Goal: Information Seeking & Learning: Learn about a topic

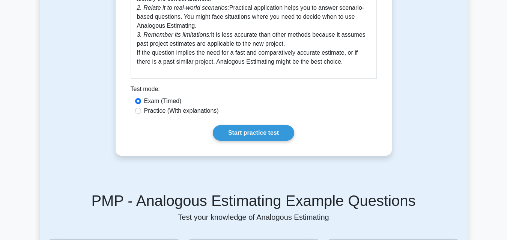
scroll to position [360, 0]
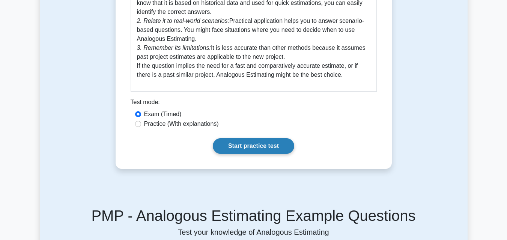
click at [255, 144] on link "Start practice test" at bounding box center [253, 146] width 81 height 16
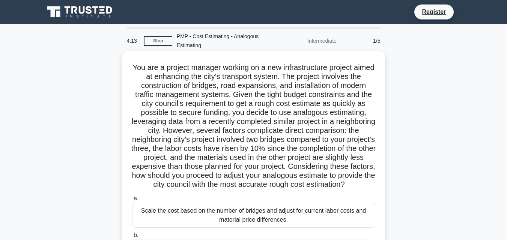
click at [343, 188] on icon at bounding box center [347, 184] width 9 height 8
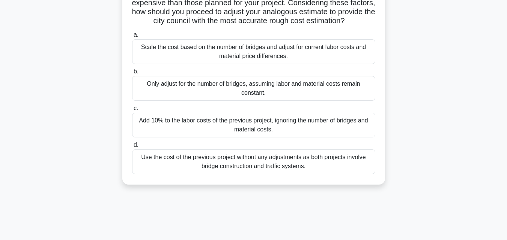
scroll to position [165, 0]
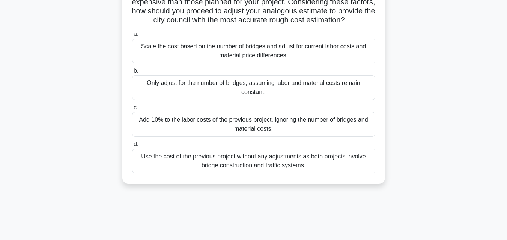
click at [239, 59] on div "Scale the cost based on the number of bridges and adjust for current labor cost…" at bounding box center [253, 51] width 243 height 25
click at [132, 37] on input "a. Scale the cost based on the number of bridges and adjust for current labor c…" at bounding box center [132, 34] width 0 height 5
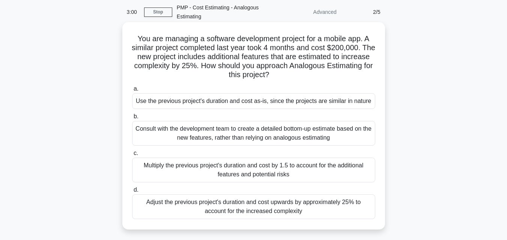
scroll to position [30, 0]
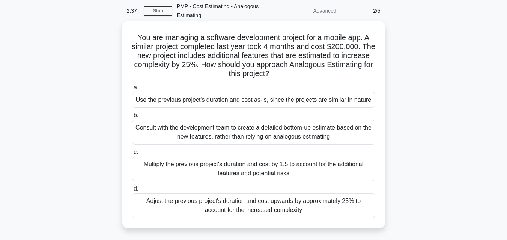
click at [246, 102] on div "Use the previous project's duration and cost as-is, since the projects are simi…" at bounding box center [253, 100] width 243 height 16
click at [132, 90] on input "a. Use the previous project's duration and cost as-is, since the projects are s…" at bounding box center [132, 88] width 0 height 5
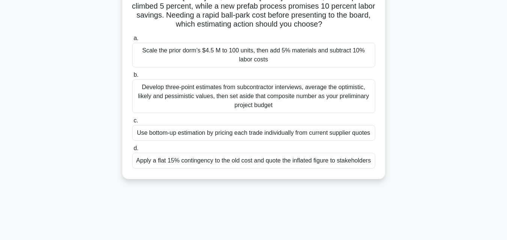
scroll to position [90, 0]
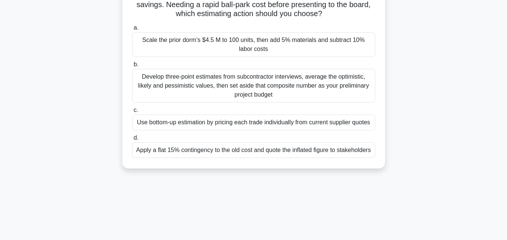
click at [284, 50] on div "Scale the prior dorm’s $4.5 M to 100 units, then add 5% materials and subtract …" at bounding box center [253, 44] width 243 height 25
click at [132, 30] on input "a. Scale the prior dorm’s $4.5 M to 100 units, then add 5% materials and subtra…" at bounding box center [132, 28] width 0 height 5
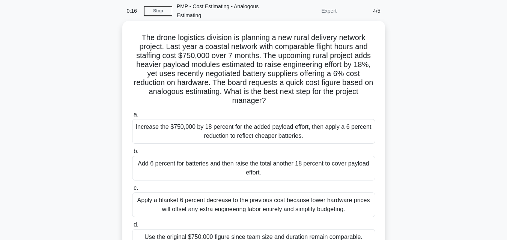
scroll to position [45, 0]
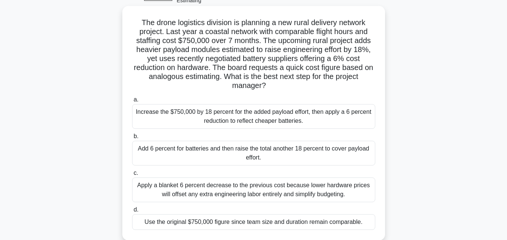
click at [285, 123] on div "Increase the $750,000 by 18 percent for the added payload effort, then apply a …" at bounding box center [253, 116] width 243 height 25
click at [132, 102] on input "a. Increase the $750,000 by 18 percent for the added payload effort, then apply…" at bounding box center [132, 100] width 0 height 5
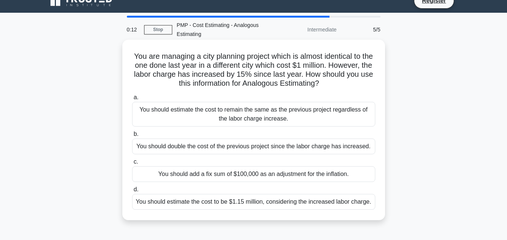
scroll to position [0, 0]
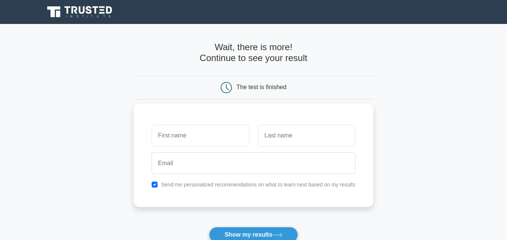
click at [213, 132] on input "text" at bounding box center [200, 136] width 97 height 22
type input "[PERSON_NAME]"
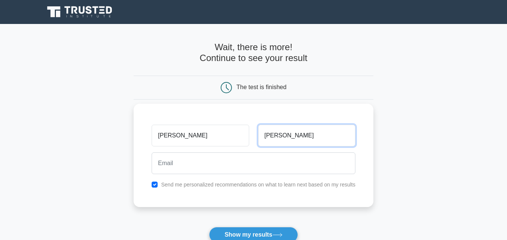
type input "[PERSON_NAME]"
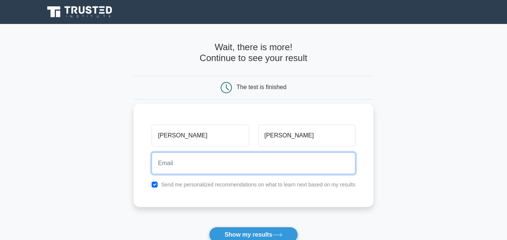
click at [176, 161] on input "email" at bounding box center [254, 164] width 204 height 22
type input "[PERSON_NAME][EMAIL_ADDRESS][PERSON_NAME][DOMAIN_NAME]"
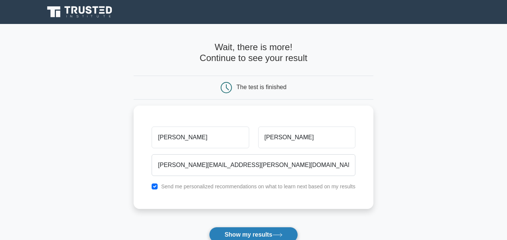
click at [252, 236] on button "Show my results" at bounding box center [253, 235] width 89 height 16
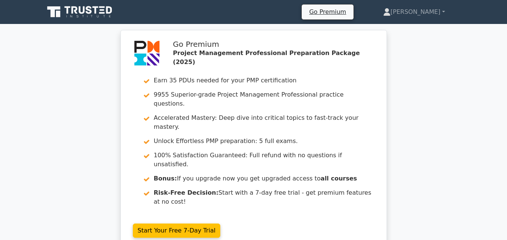
click at [403, 159] on div "Go Premium Project Management Professional Preparation Package (2025) Earn 35 P…" at bounding box center [253, 145] width 507 height 230
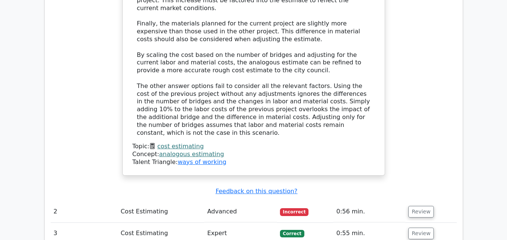
scroll to position [1050, 0]
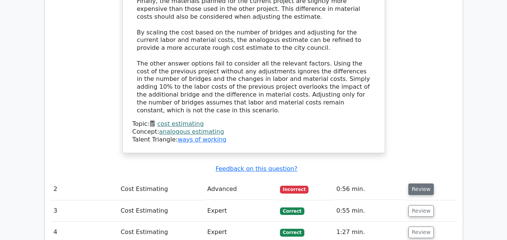
click at [420, 184] on button "Review" at bounding box center [421, 190] width 26 height 12
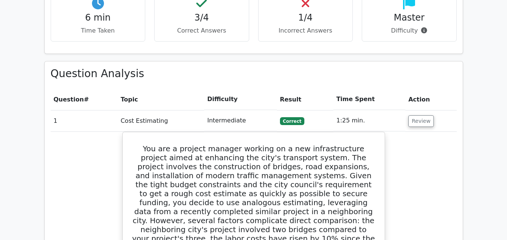
scroll to position [480, 0]
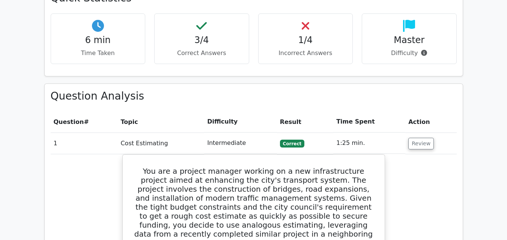
click at [262, 90] on h3 "Question Analysis" at bounding box center [254, 96] width 406 height 13
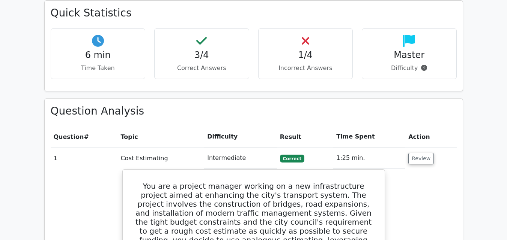
scroll to position [375, 0]
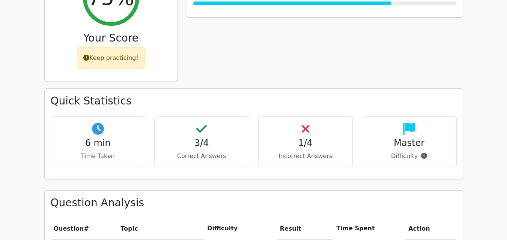
click at [199, 138] on h4 "3/4" at bounding box center [202, 143] width 82 height 11
